Goal: Task Accomplishment & Management: Manage account settings

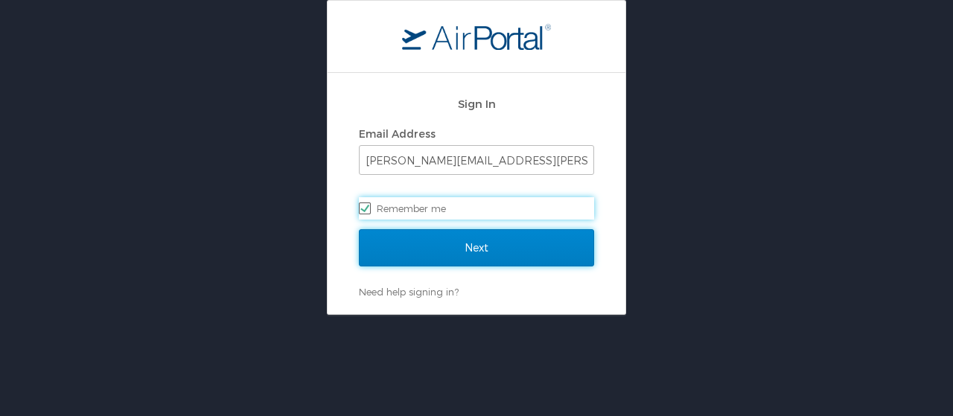
click at [398, 253] on input "Next" at bounding box center [476, 247] width 235 height 37
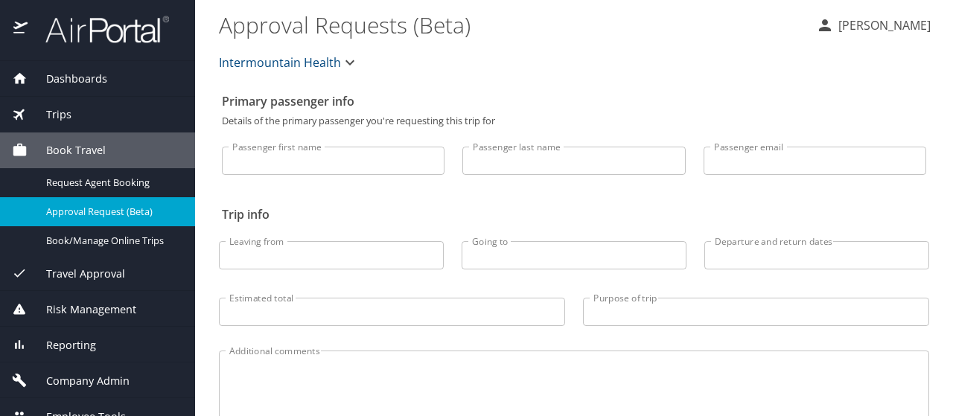
click at [97, 381] on span "Company Admin" at bounding box center [79, 381] width 102 height 16
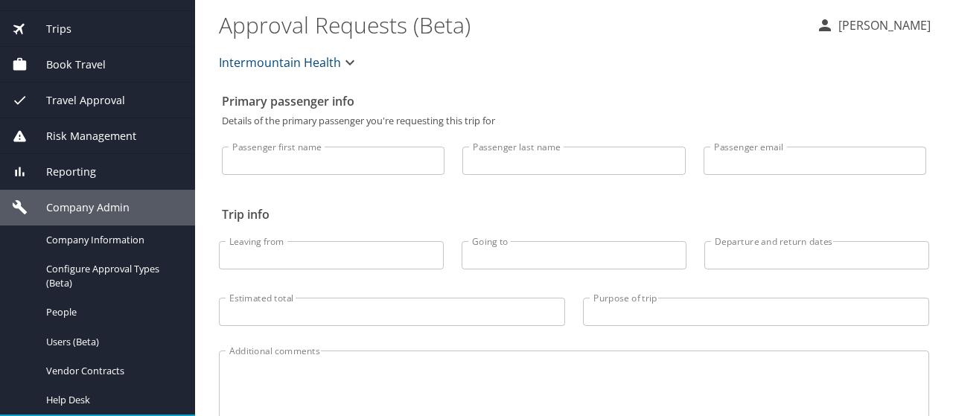
scroll to position [149, 0]
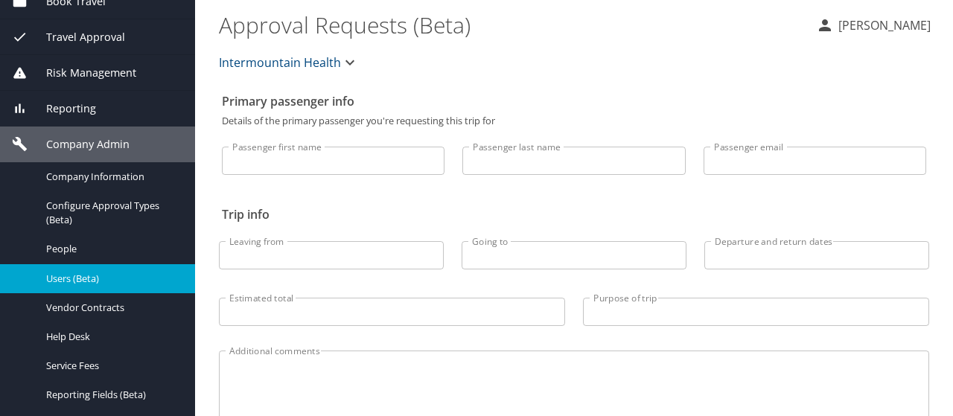
click at [68, 281] on span "Users (Beta)" at bounding box center [111, 279] width 131 height 14
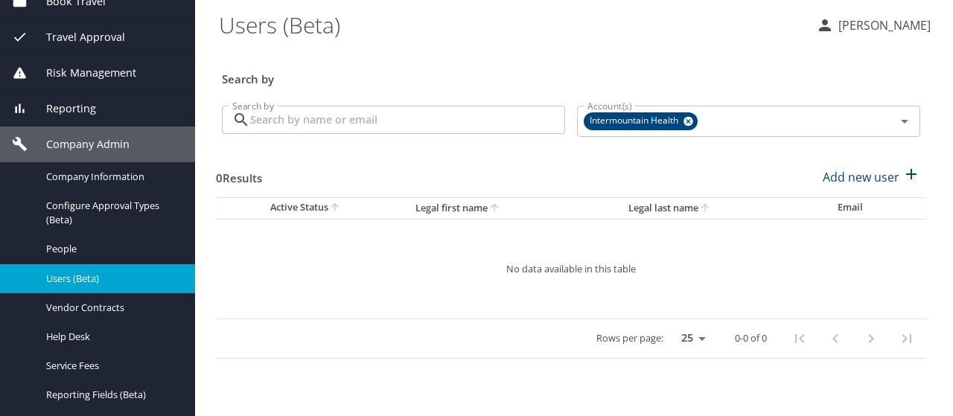
click at [275, 118] on input "Search by" at bounding box center [407, 120] width 315 height 28
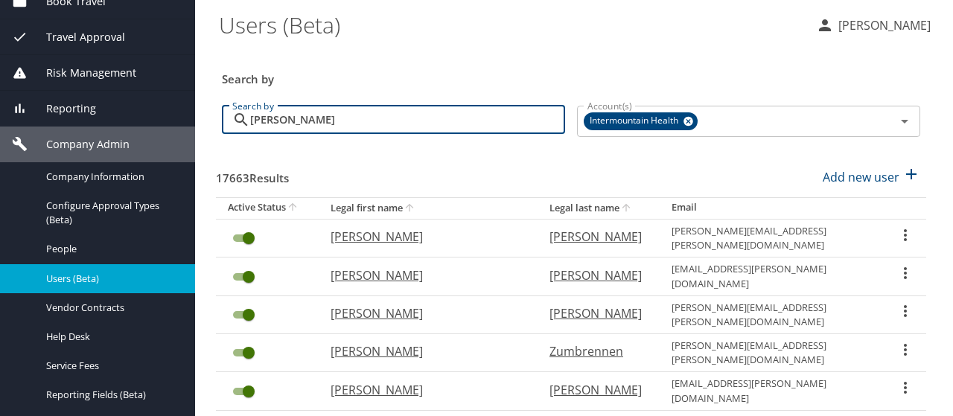
type input "[PERSON_NAME]"
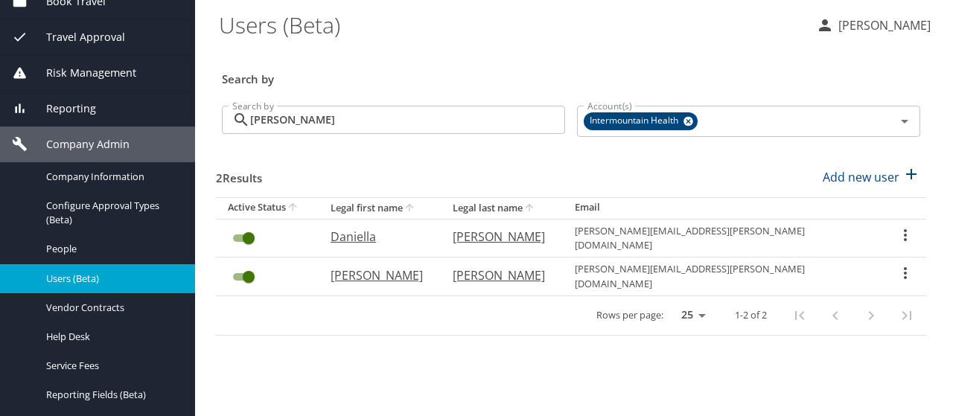
click at [904, 264] on icon "User Search Table" at bounding box center [905, 273] width 18 height 18
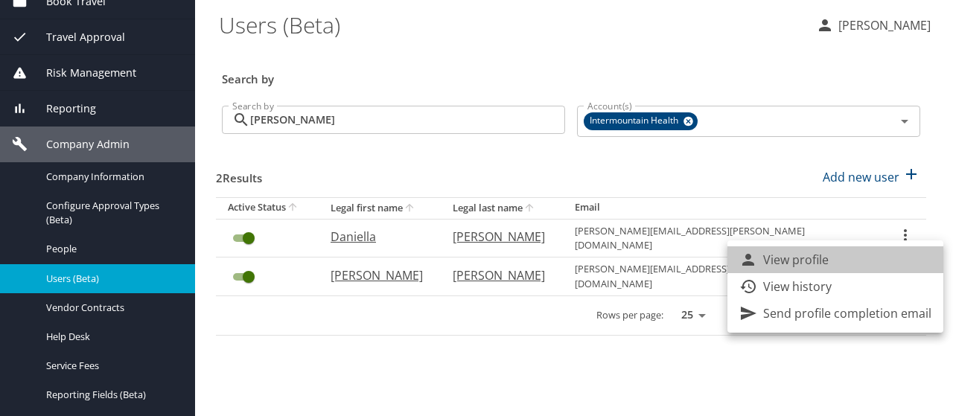
click at [892, 261] on li "View profile" at bounding box center [835, 259] width 216 height 27
select select "US"
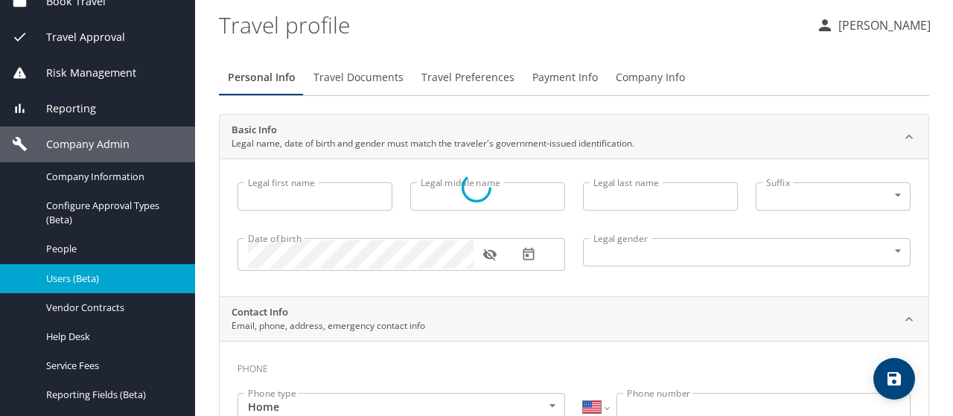
type input "[PERSON_NAME]"
type input "A"
type input "[PERSON_NAME]"
type input "[DEMOGRAPHIC_DATA]"
type input "[PERSON_NAME]"
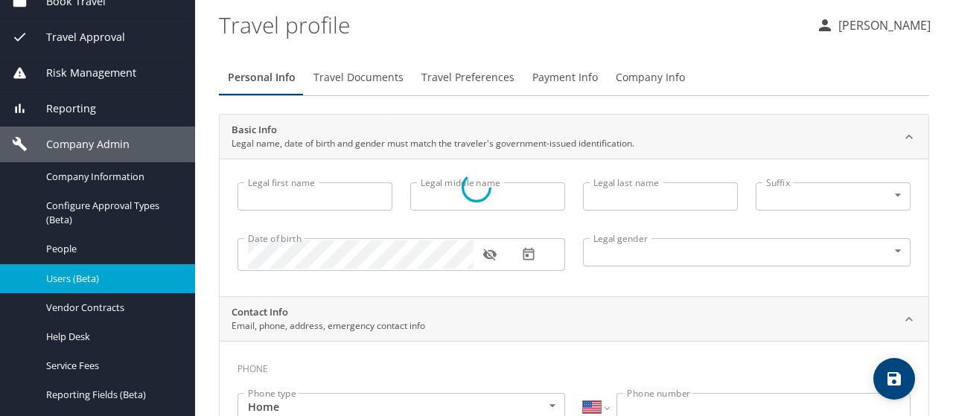
type input "[PERSON_NAME]"
type input "[PHONE_NUMBER]"
select select "US"
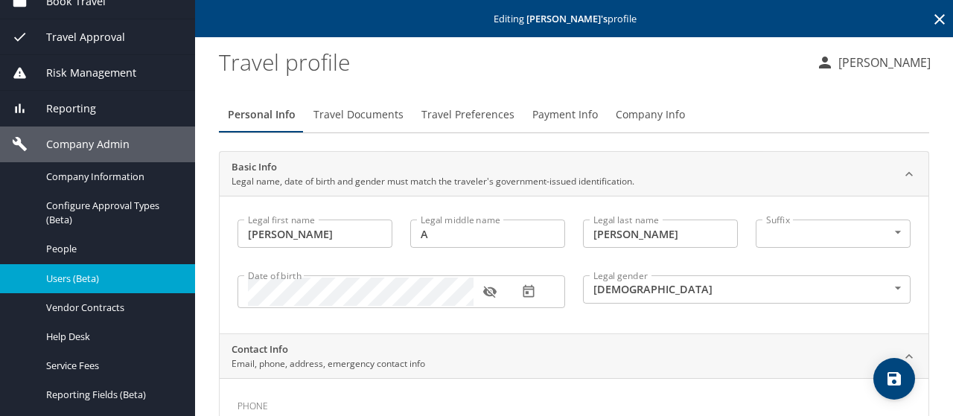
click at [635, 114] on span "Company Info" at bounding box center [650, 115] width 69 height 19
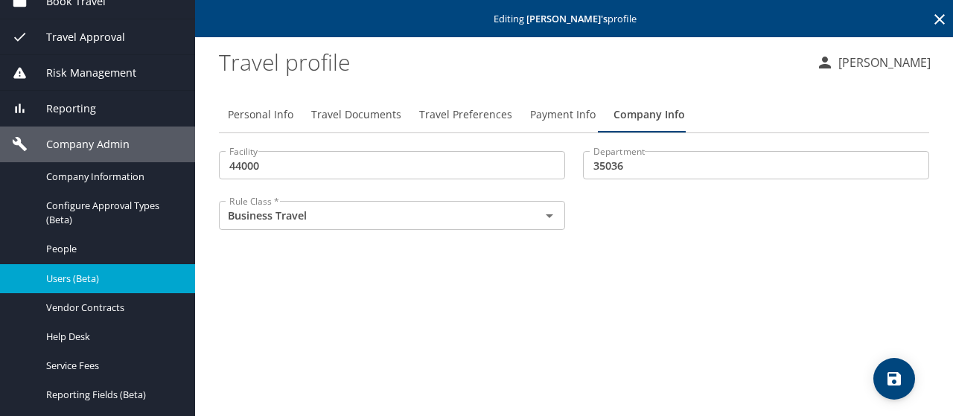
click at [557, 114] on span "Payment Info" at bounding box center [563, 115] width 66 height 19
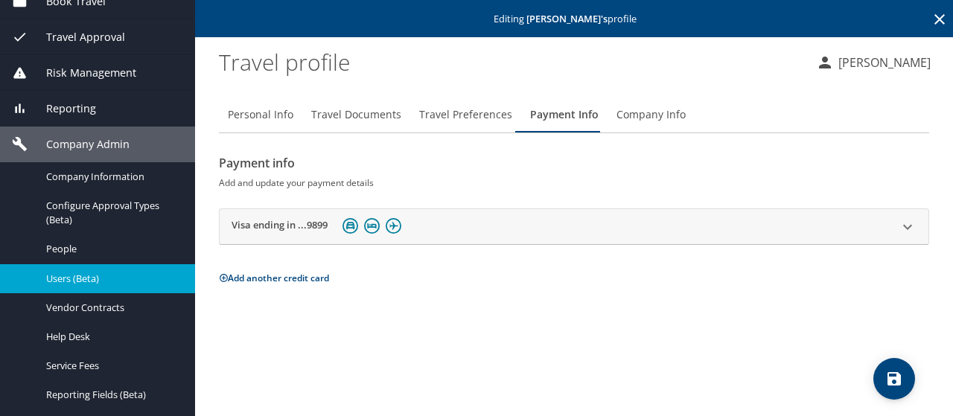
click at [511, 234] on div "Visa ending in ...9899" at bounding box center [561, 226] width 658 height 23
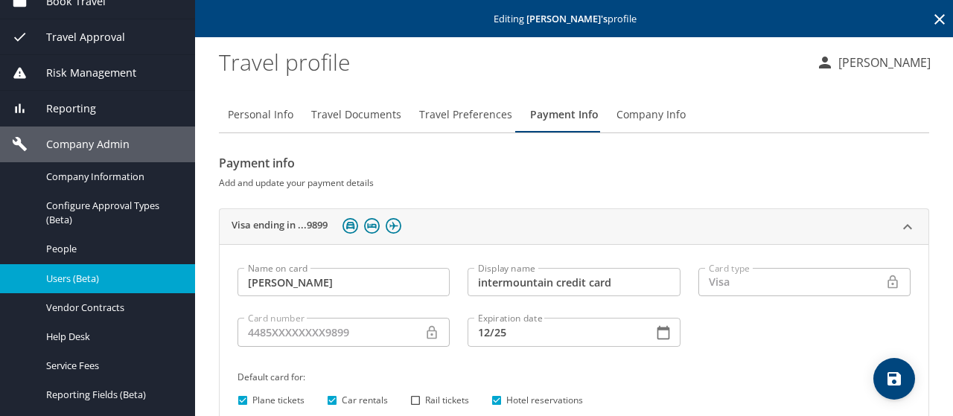
click at [444, 120] on span "Travel Preferences" at bounding box center [465, 115] width 93 height 19
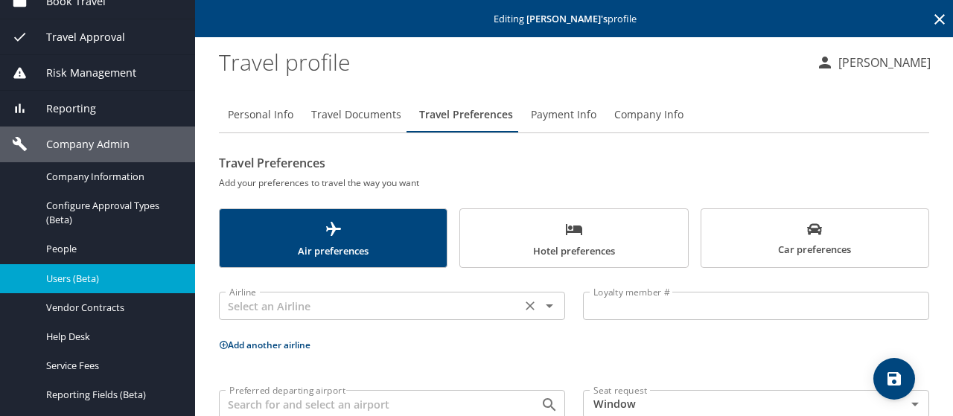
click at [269, 308] on input "text" at bounding box center [369, 305] width 293 height 19
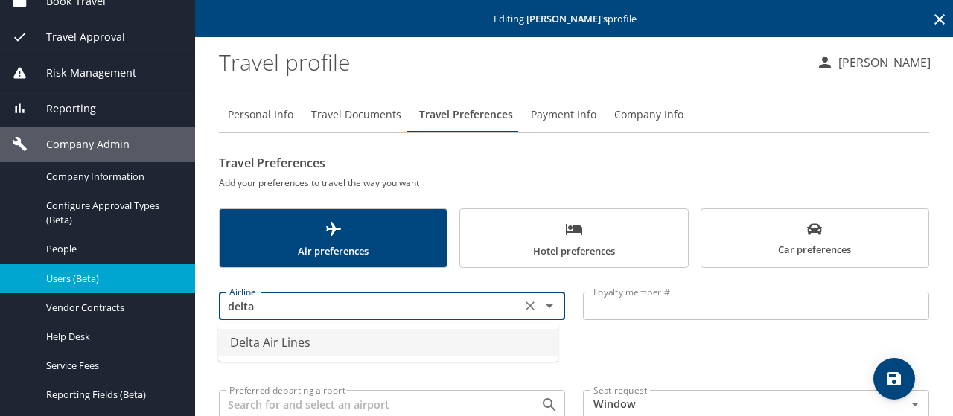
click at [266, 337] on li "Delta Air Lines" at bounding box center [388, 342] width 340 height 27
type input "Delta Air Lines"
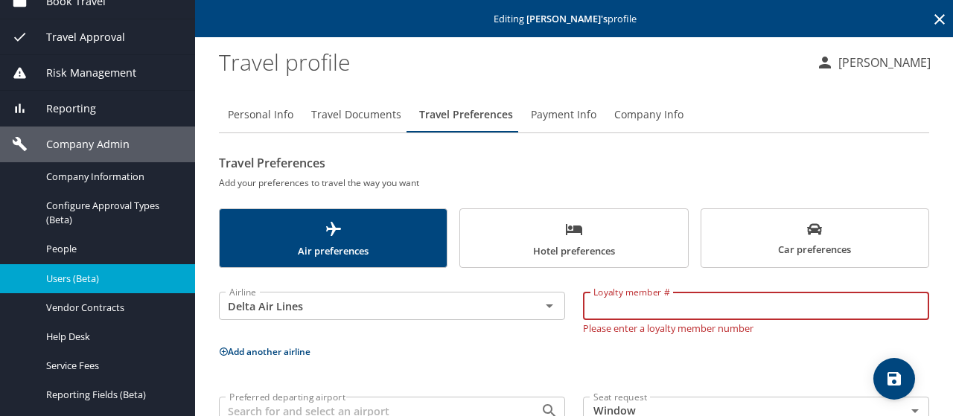
paste input "9517919867"
type input "9517919867"
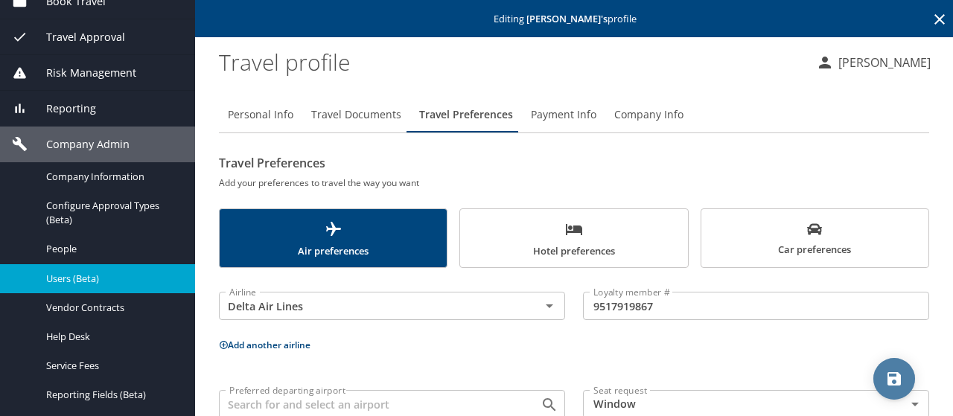
click at [899, 375] on icon "save" at bounding box center [893, 378] width 13 height 13
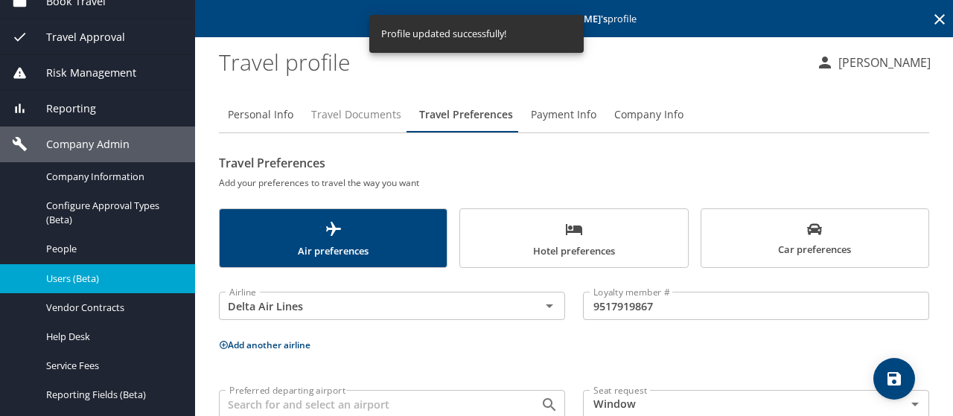
click at [345, 106] on span "Travel Documents" at bounding box center [356, 115] width 90 height 19
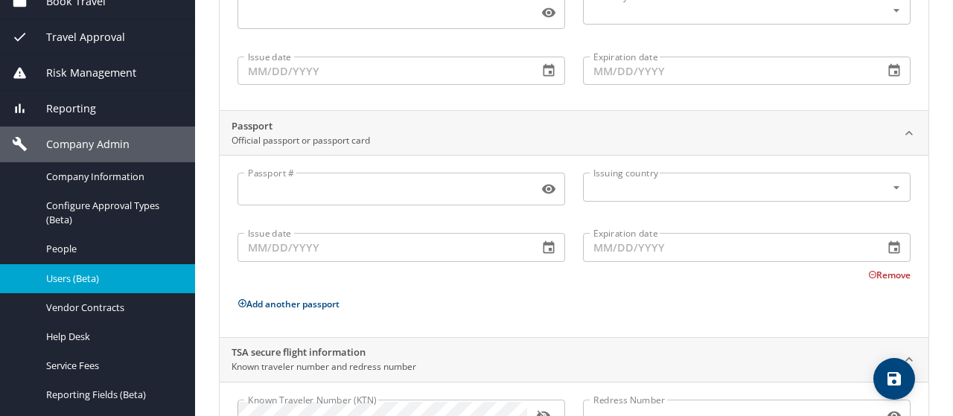
scroll to position [298, 0]
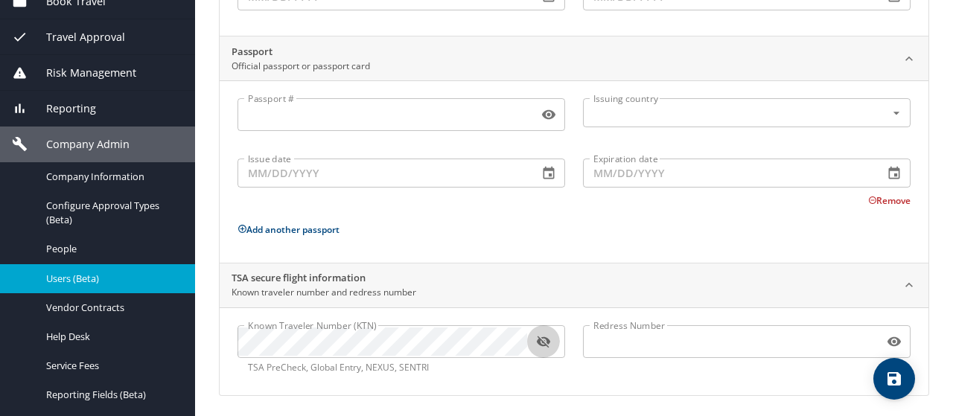
click at [540, 336] on icon "button" at bounding box center [543, 341] width 15 height 15
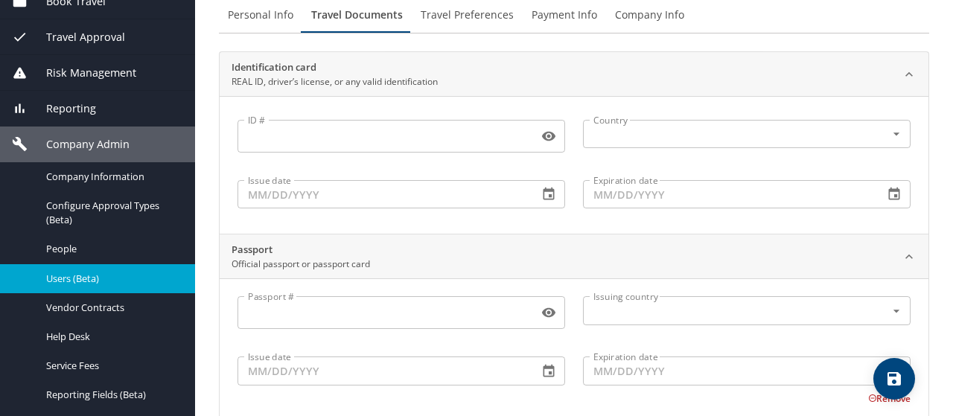
scroll to position [0, 0]
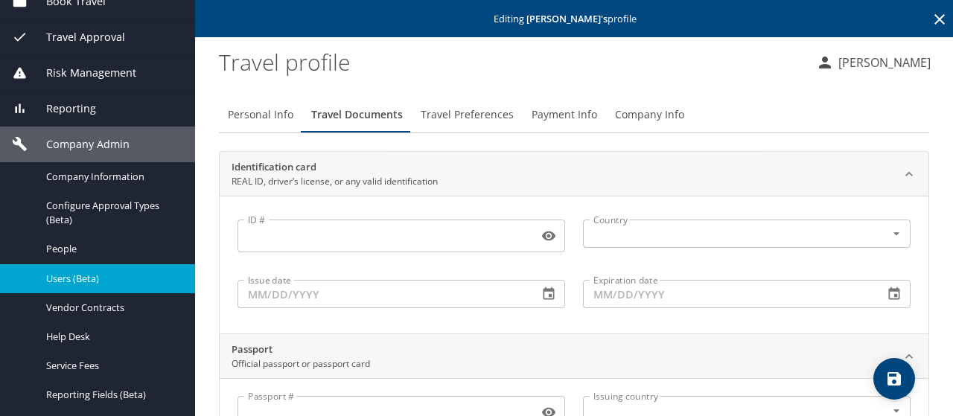
click at [934, 17] on icon at bounding box center [939, 19] width 10 height 10
